Goal: Information Seeking & Learning: Learn about a topic

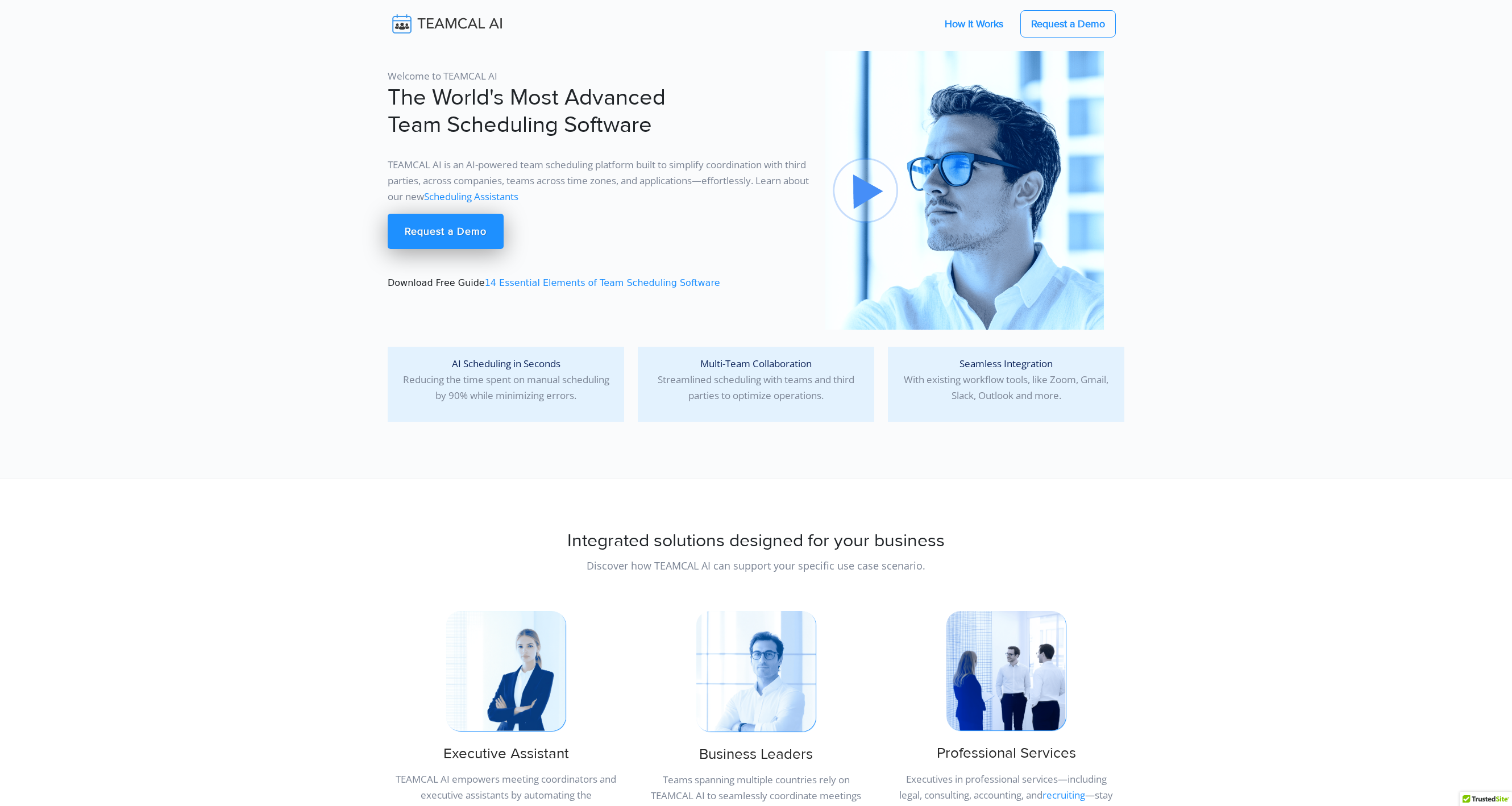
click at [966, 24] on link "How It Works" at bounding box center [974, 24] width 81 height 24
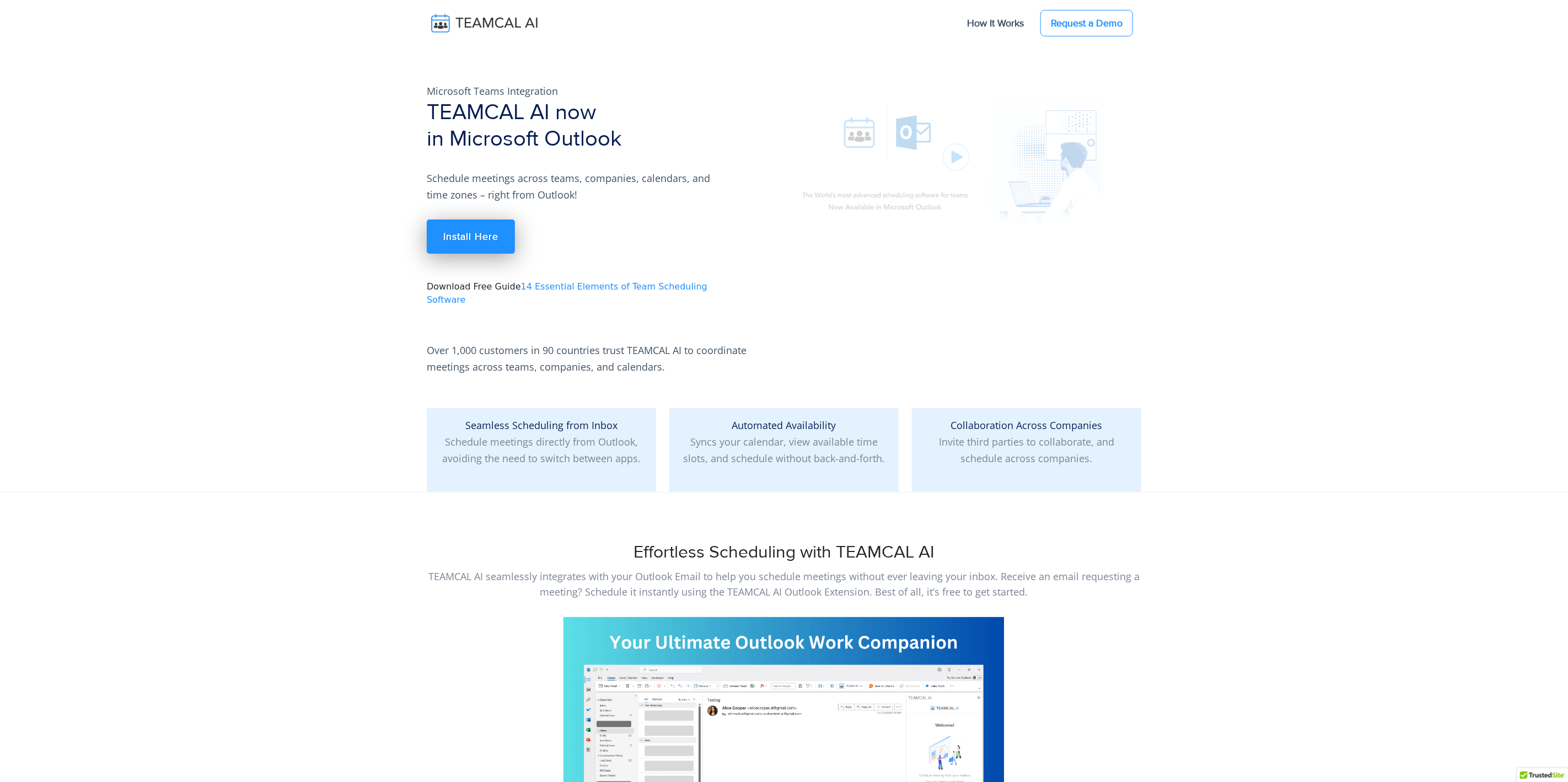
click at [988, 149] on img at bounding box center [956, 159] width 331 height 186
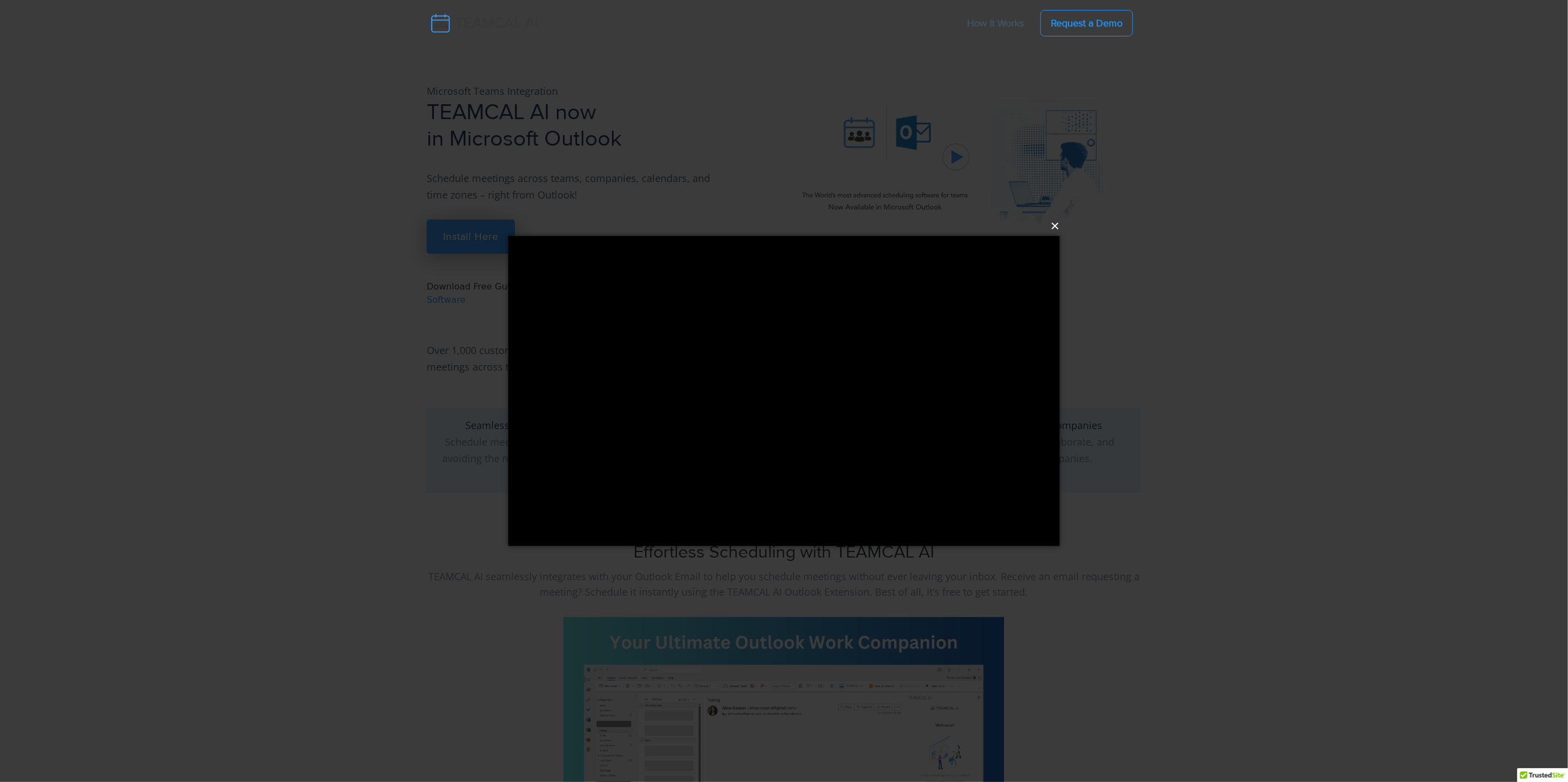
click at [1055, 226] on button "×" at bounding box center [787, 226] width 551 height 24
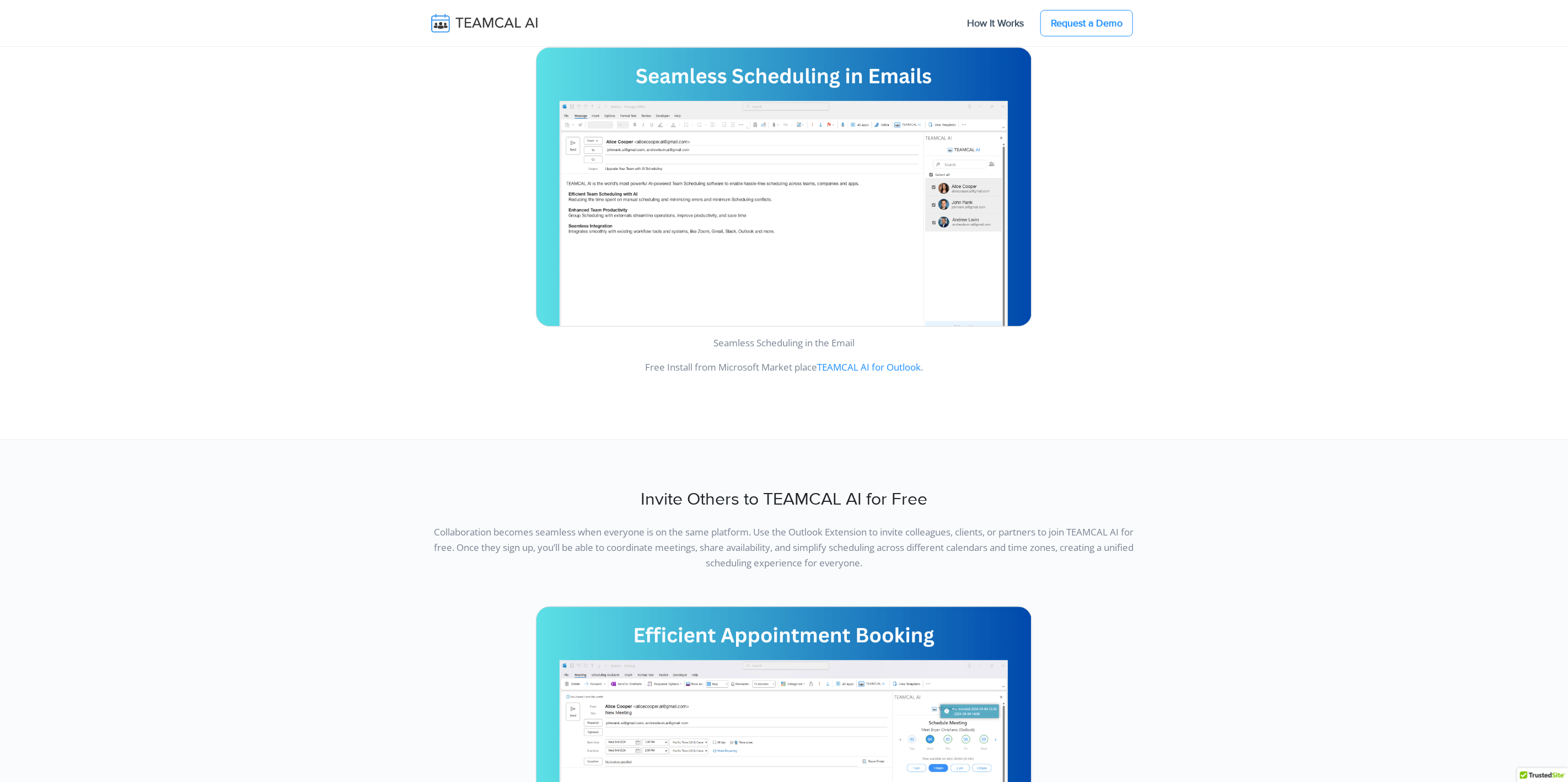
scroll to position [2018, 0]
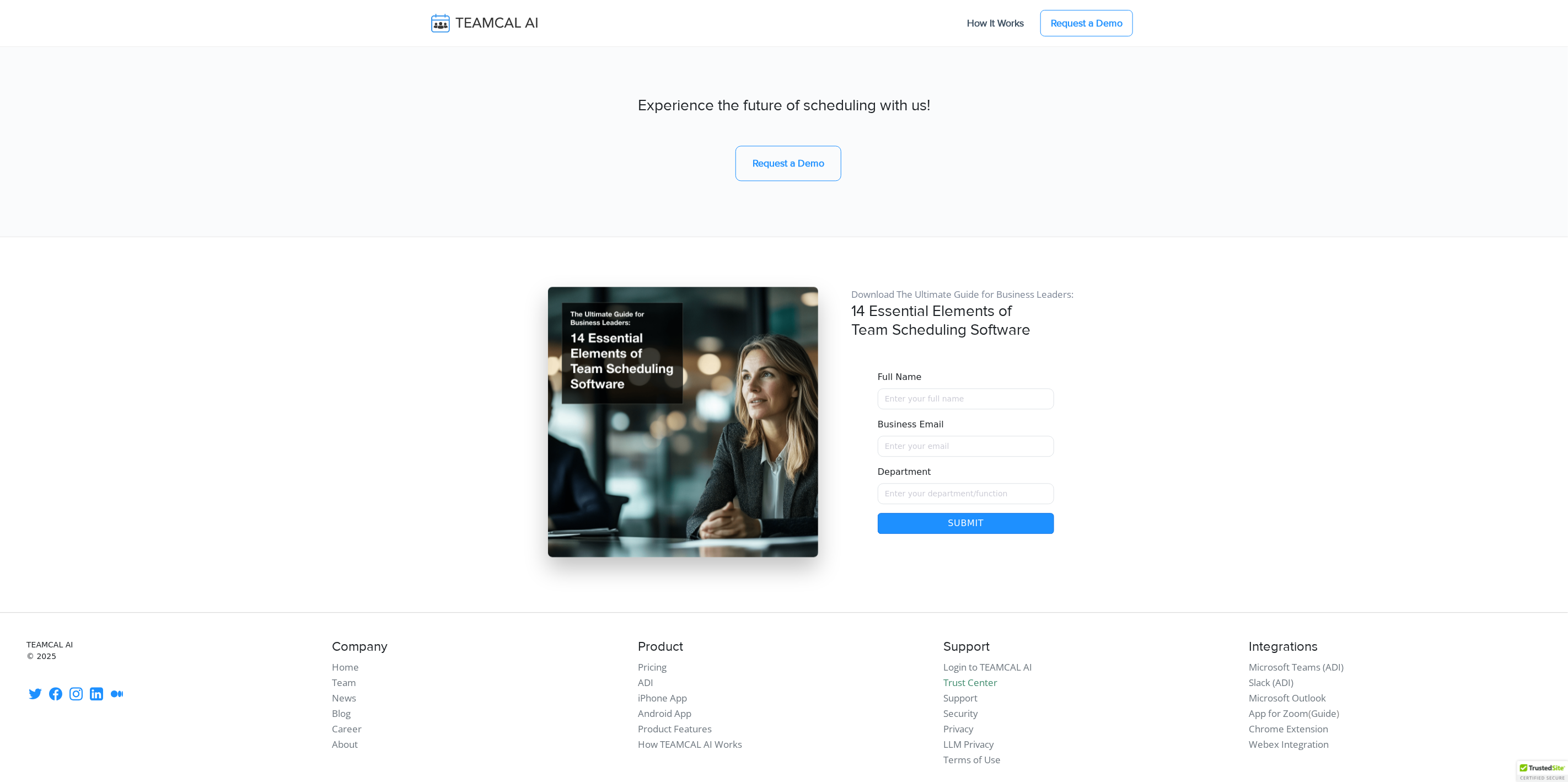
scroll to position [9265, 0]
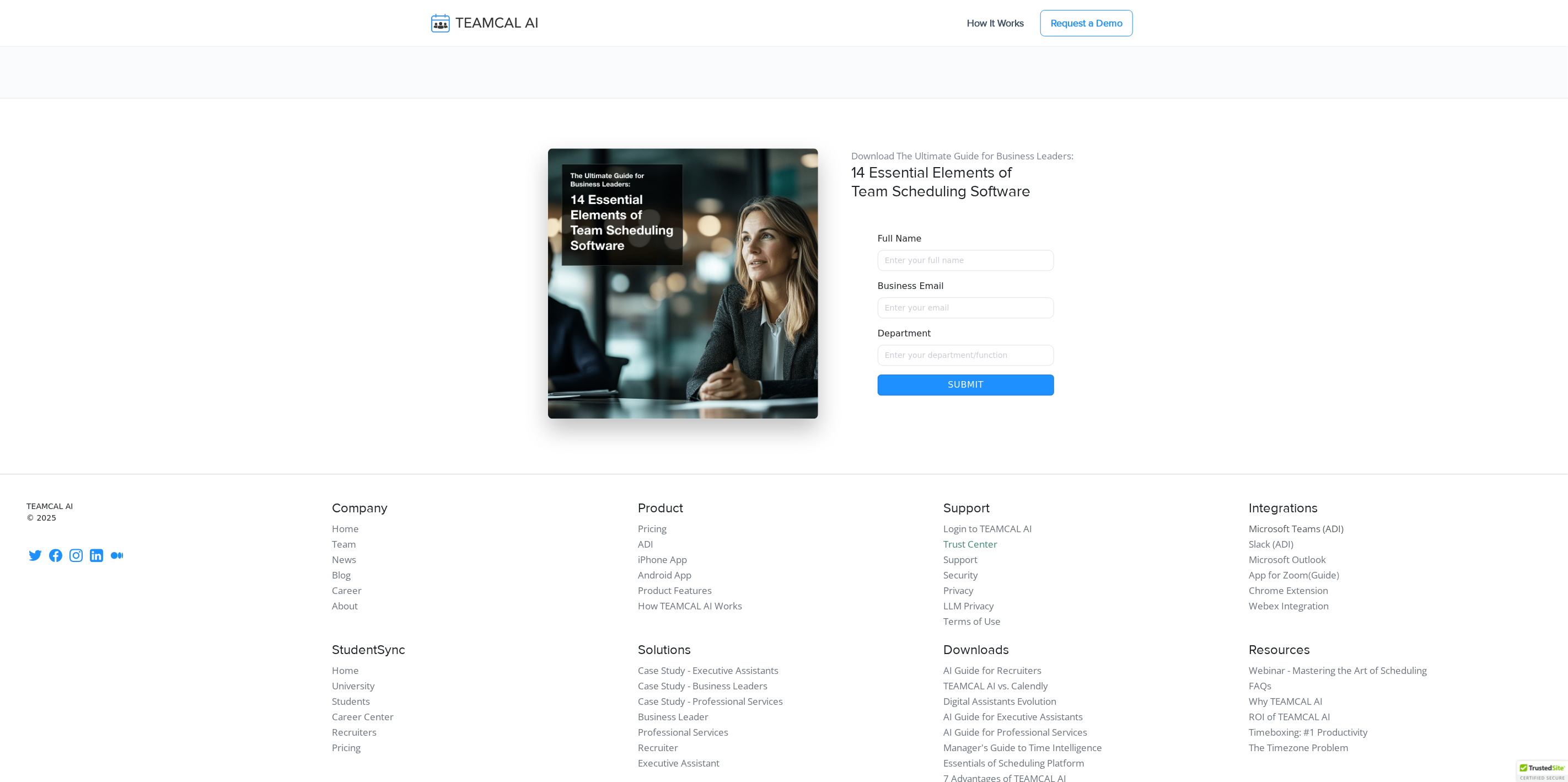
click at [1272, 522] on link "Microsoft Teams (ADI)" at bounding box center [1297, 528] width 95 height 13
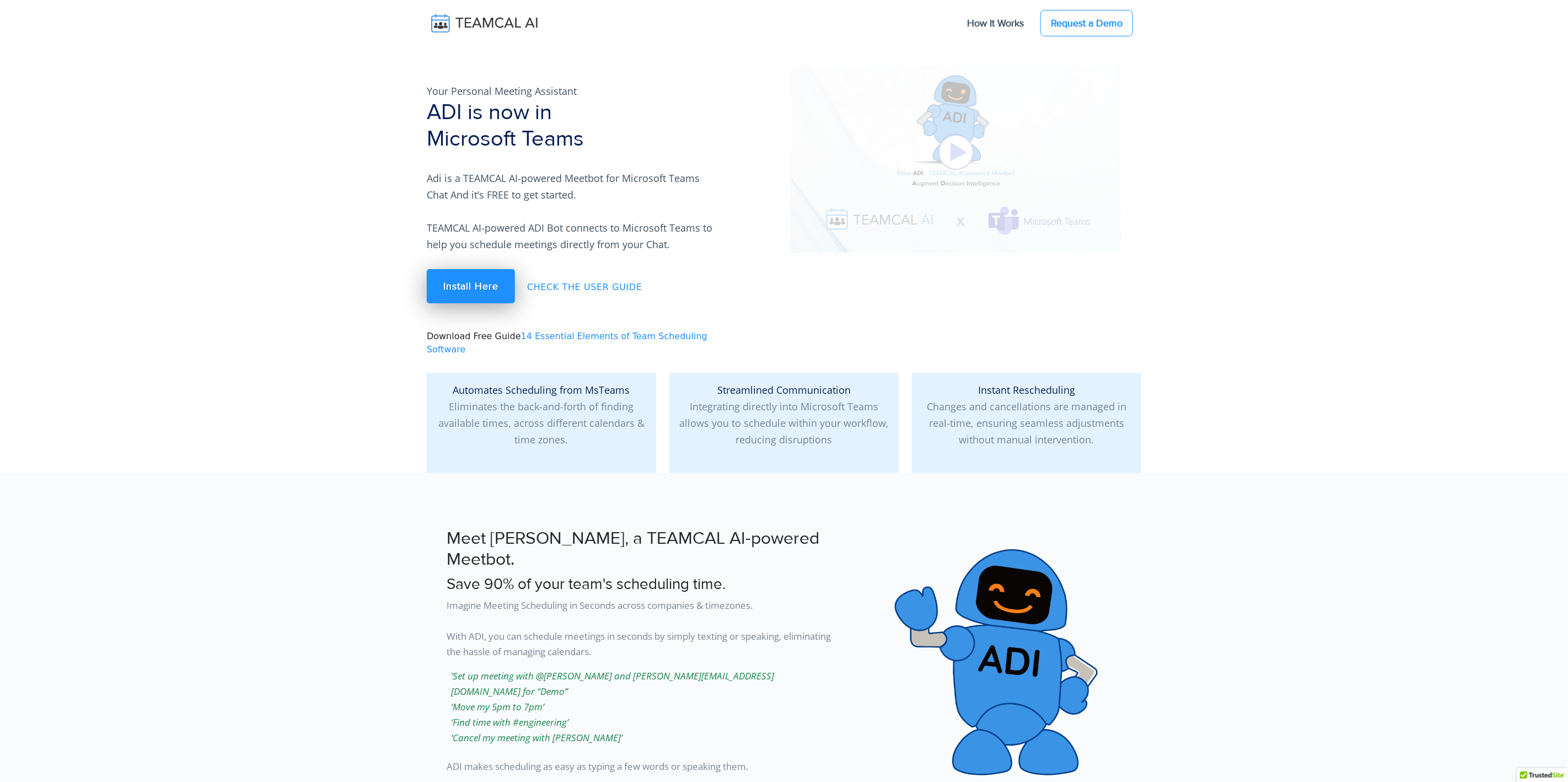
click at [959, 187] on img at bounding box center [956, 159] width 331 height 186
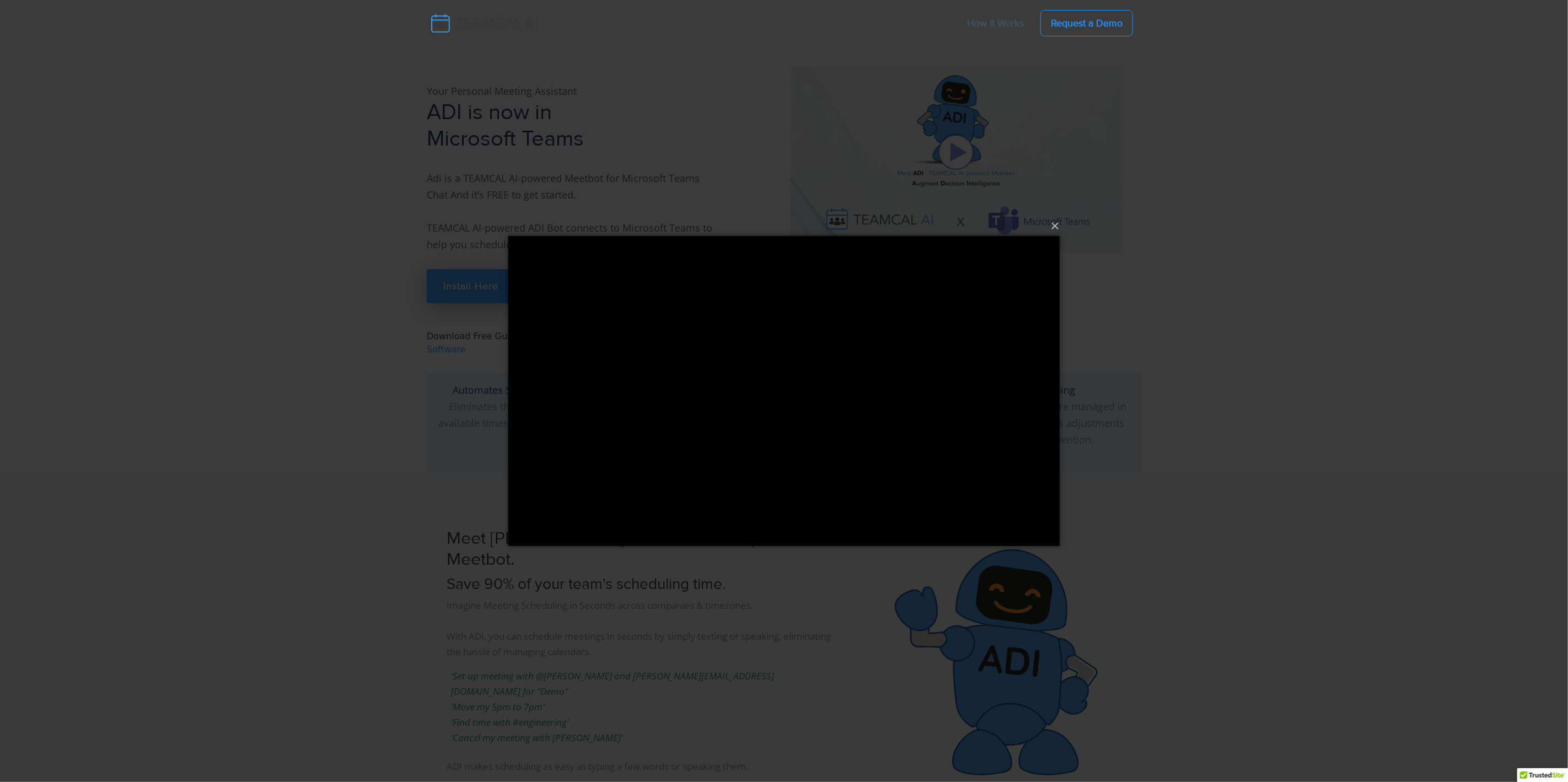
click at [876, 89] on div "× Loading..." at bounding box center [784, 391] width 1568 height 782
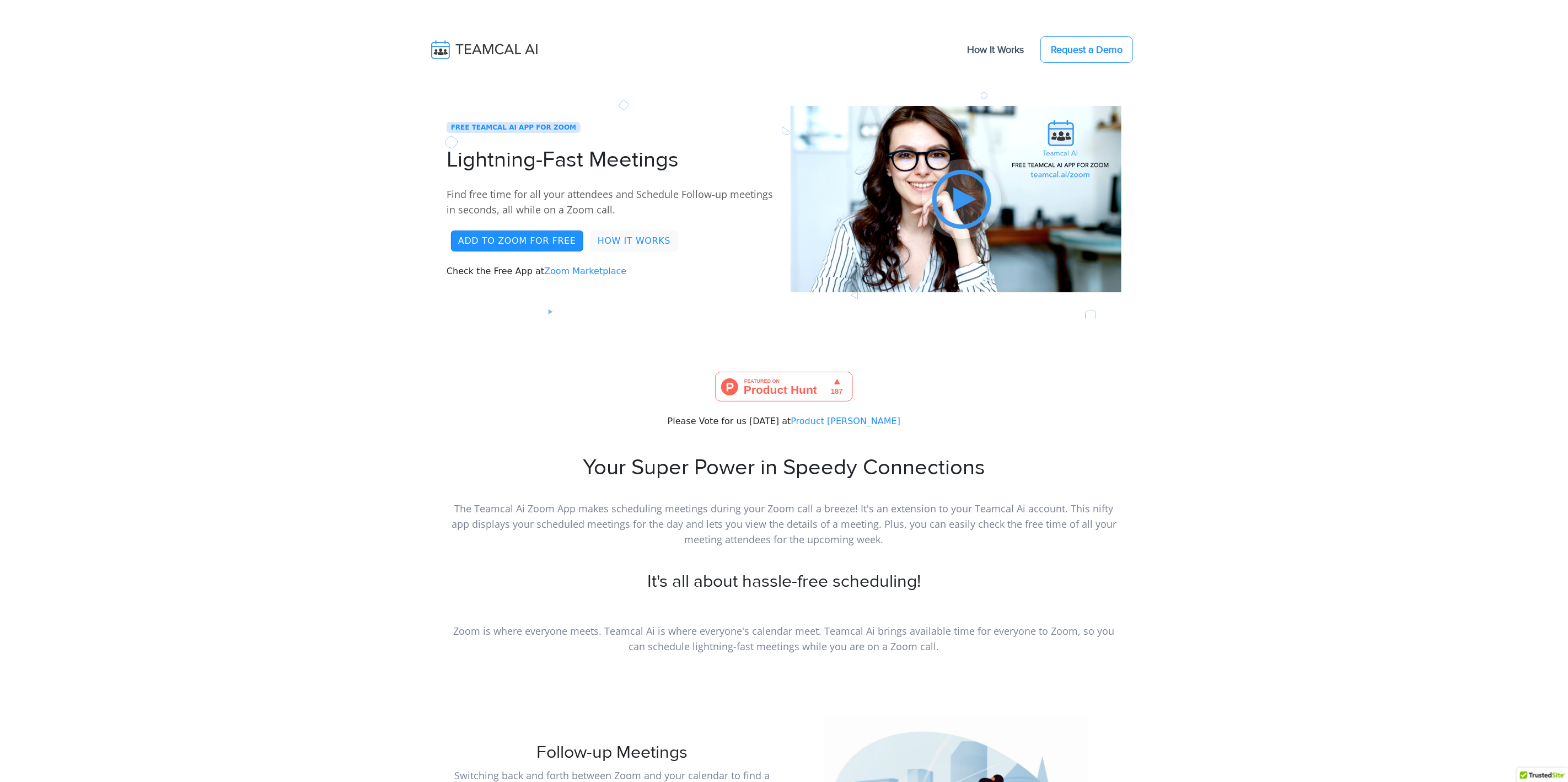
click at [935, 250] on img at bounding box center [956, 199] width 331 height 186
click at [961, 208] on img at bounding box center [961, 199] width 80 height 80
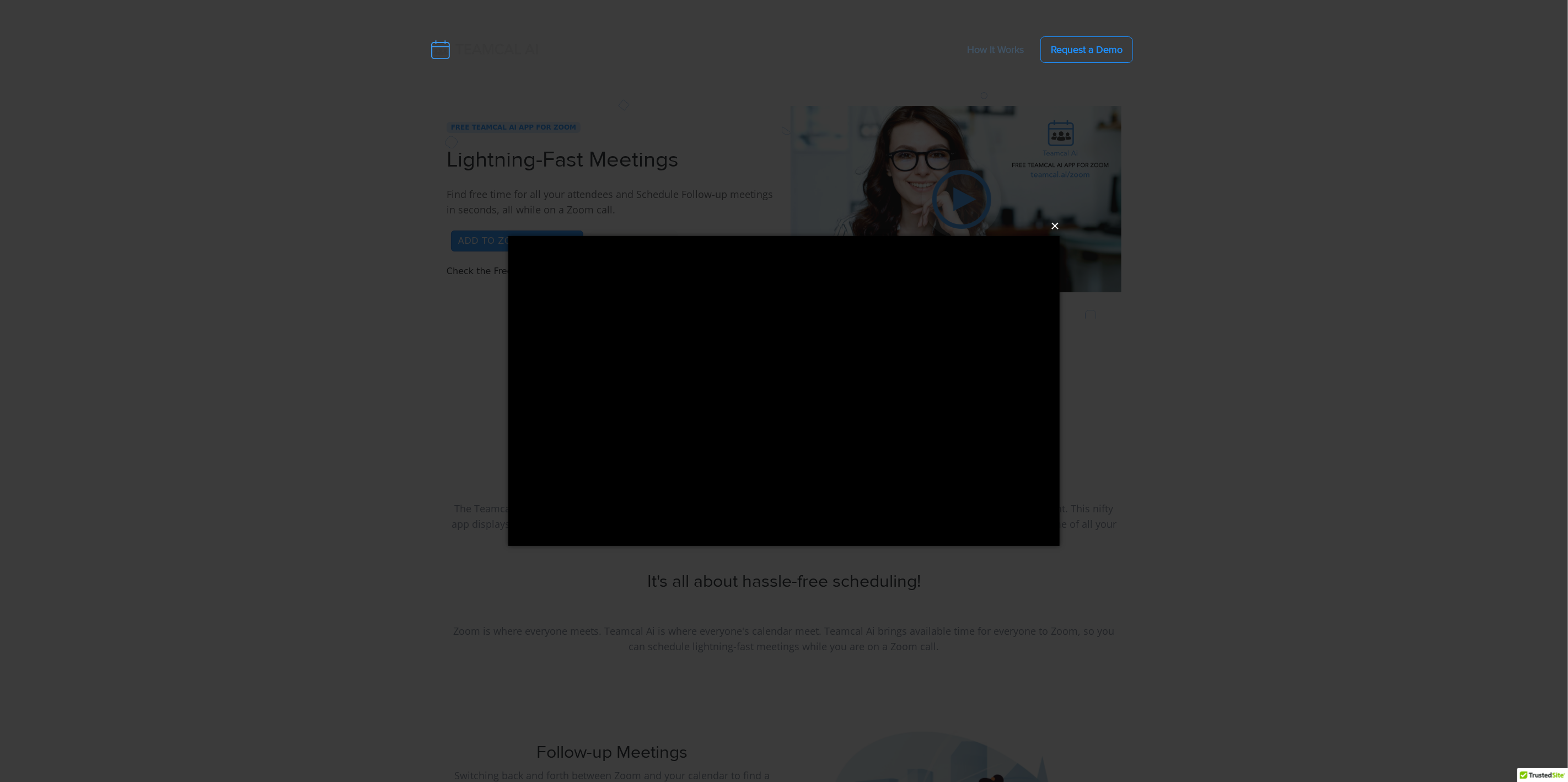
drag, startPoint x: 1057, startPoint y: 228, endPoint x: 1067, endPoint y: 231, distance: 10.4
click at [1057, 228] on button "×" at bounding box center [787, 226] width 551 height 24
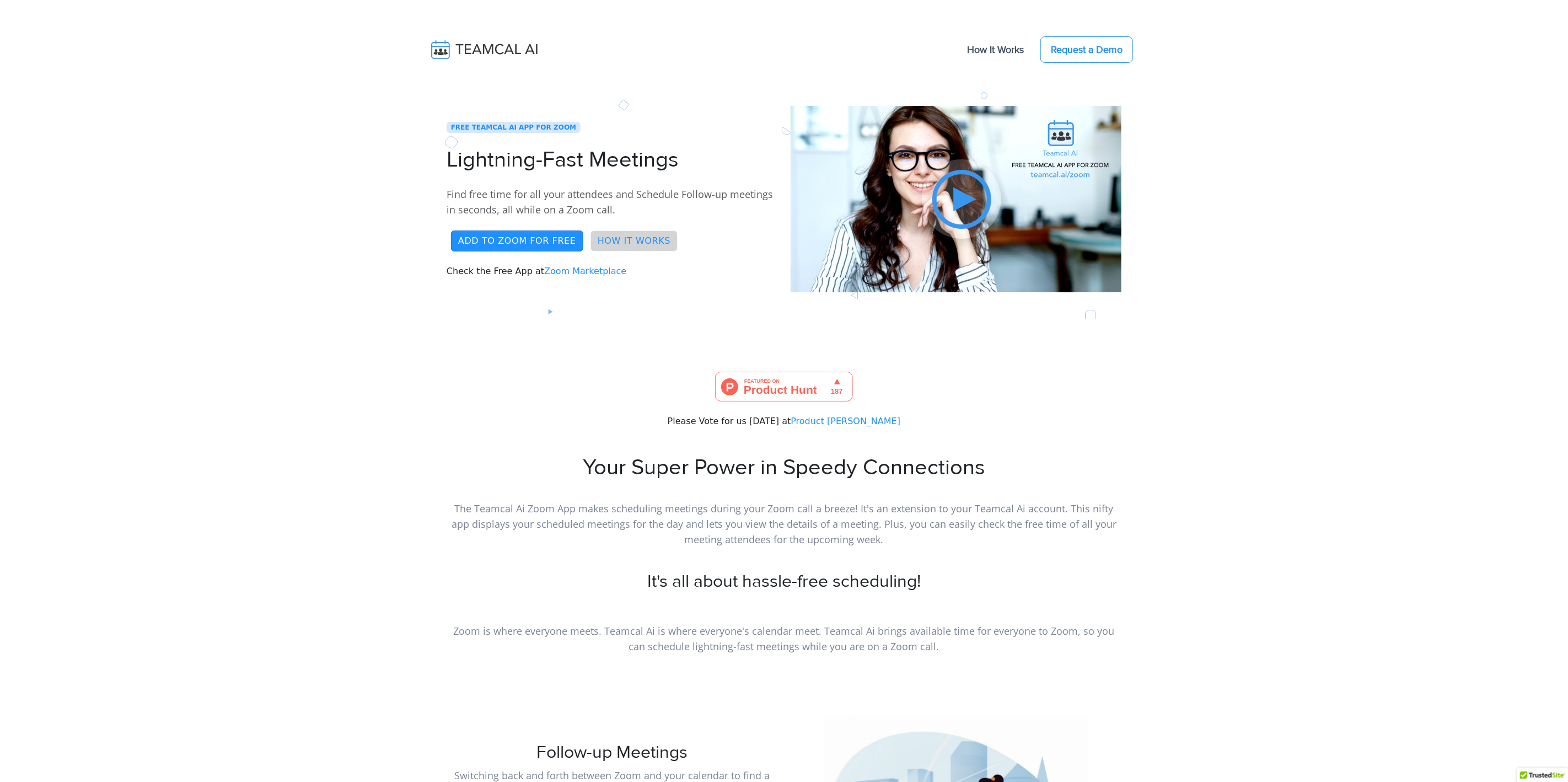
click at [628, 250] on link "How it Works" at bounding box center [634, 240] width 88 height 21
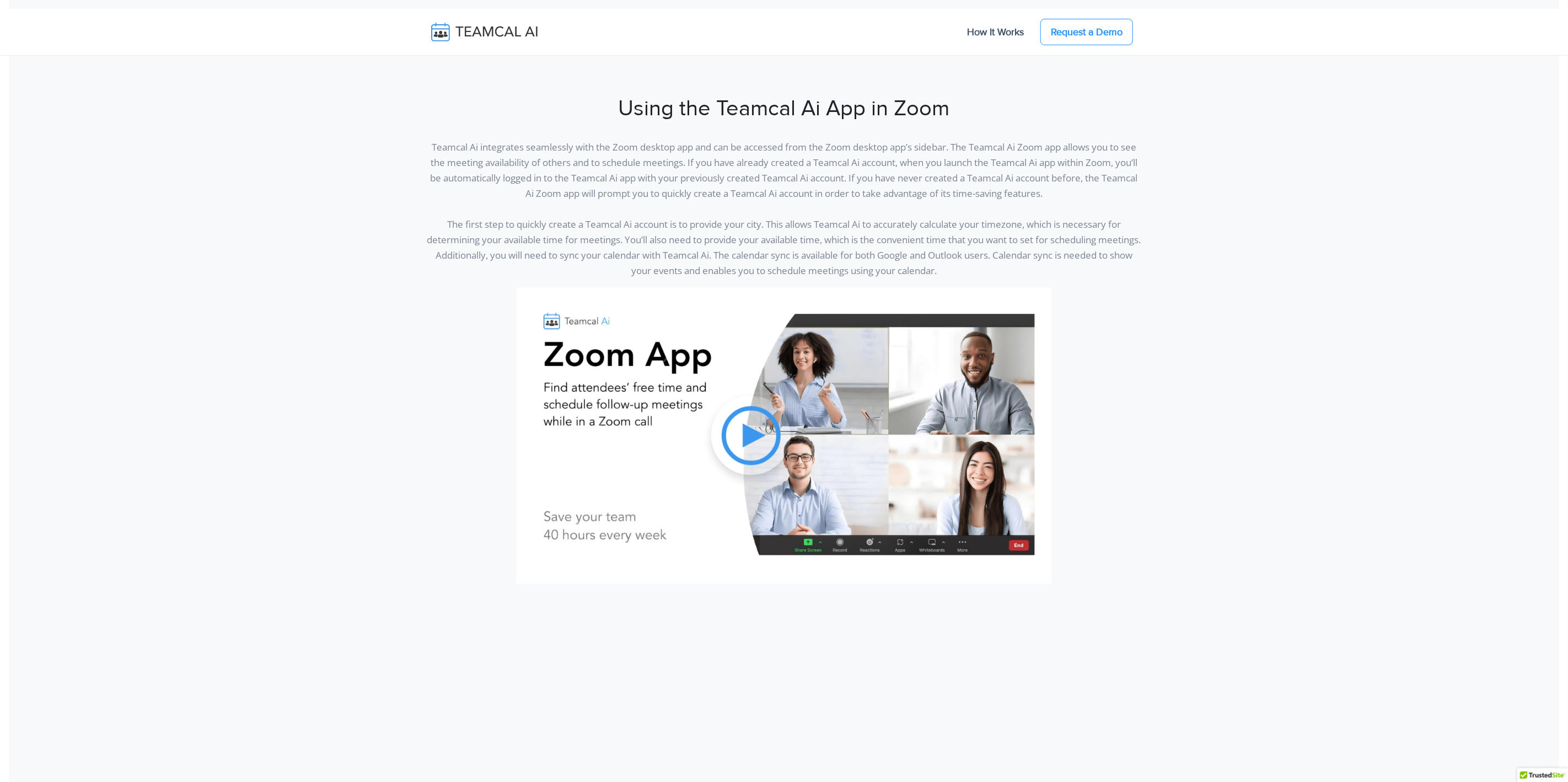
scroll to position [1922, 0]
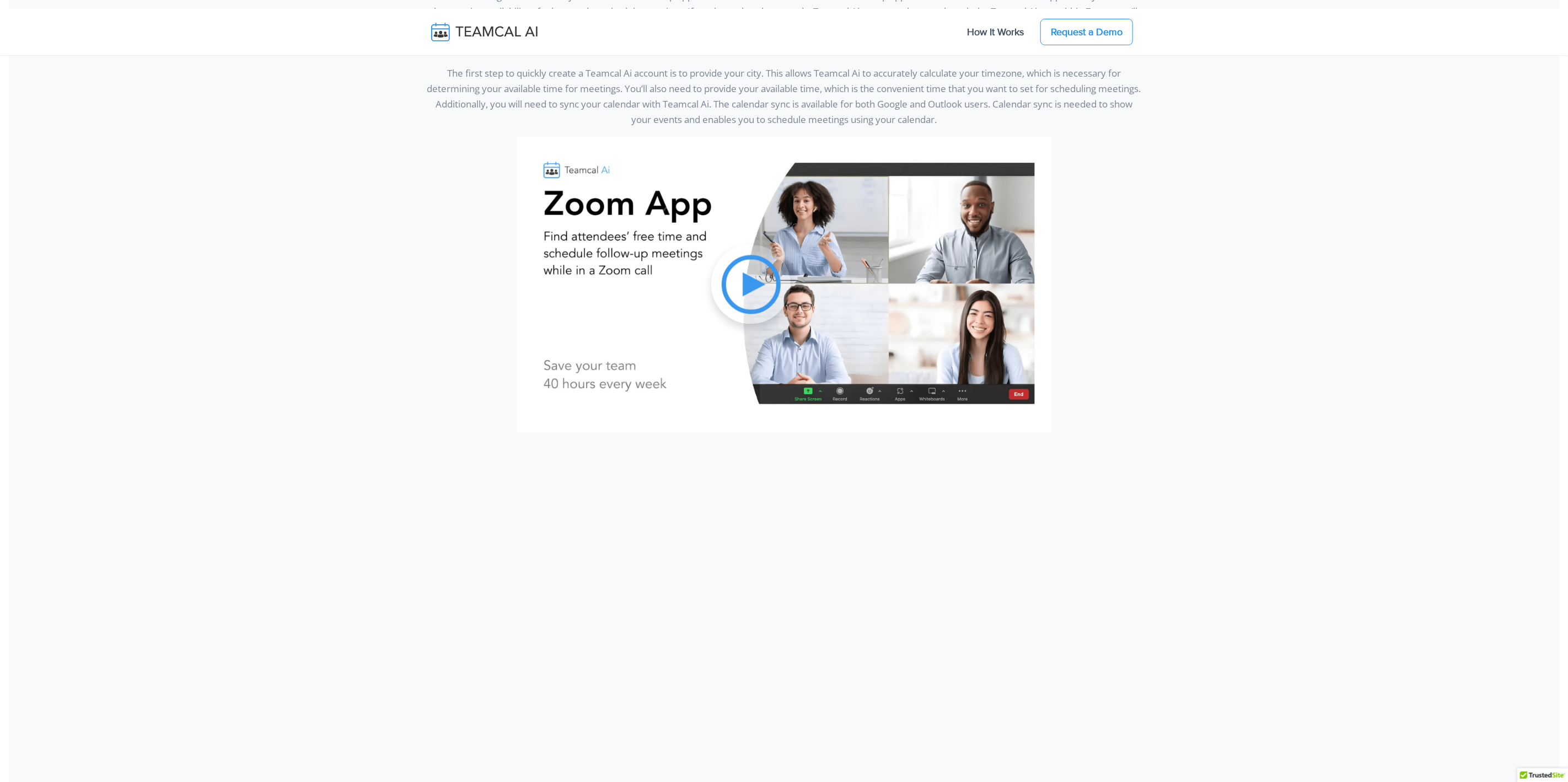
click at [731, 269] on img at bounding box center [751, 284] width 80 height 80
